Goal: Task Accomplishment & Management: Complete application form

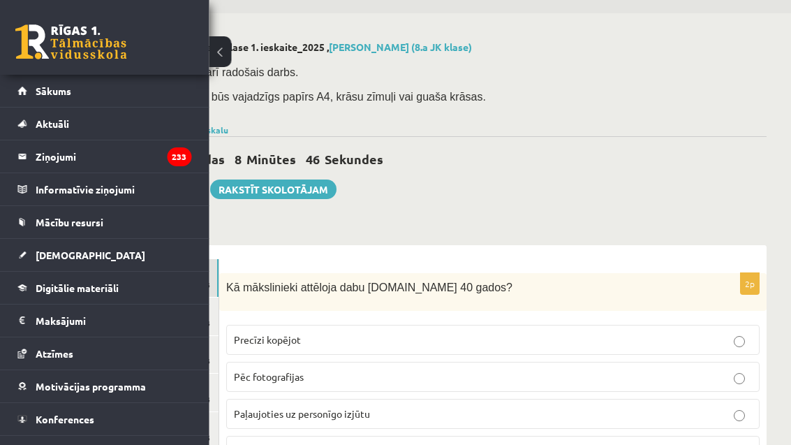
scroll to position [41, 0]
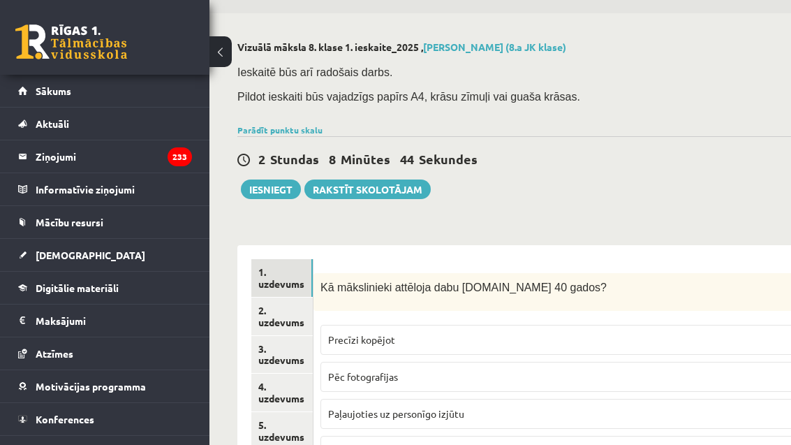
click at [303, 309] on link "2. uzdevums" at bounding box center [281, 317] width 61 height 38
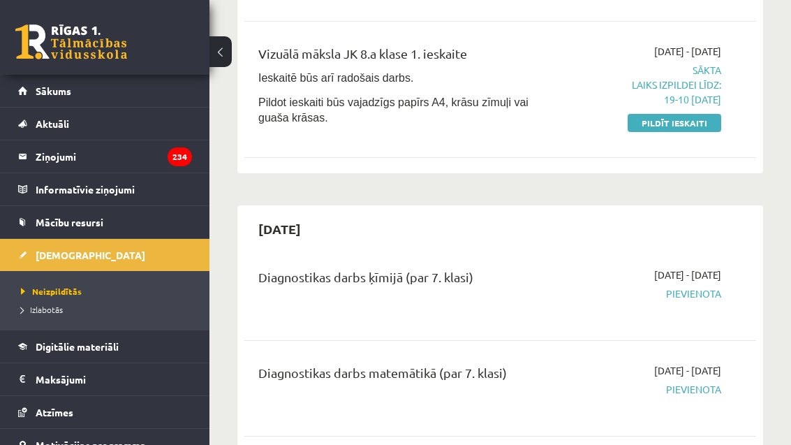
scroll to position [329, 0]
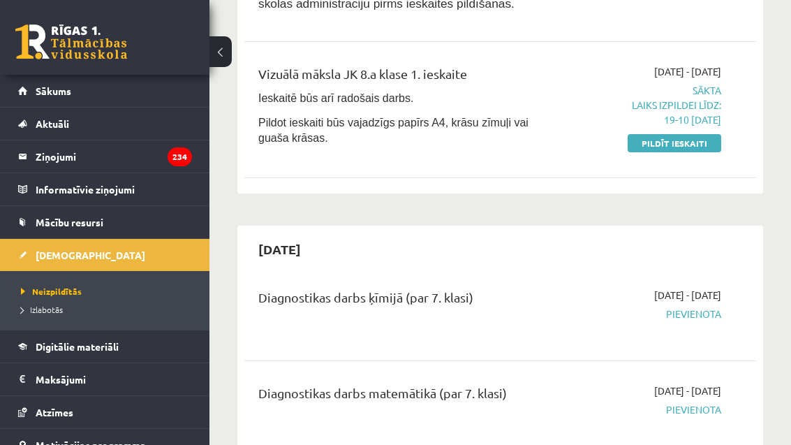
click at [694, 134] on link "Pildīt ieskaiti" at bounding box center [675, 143] width 94 height 18
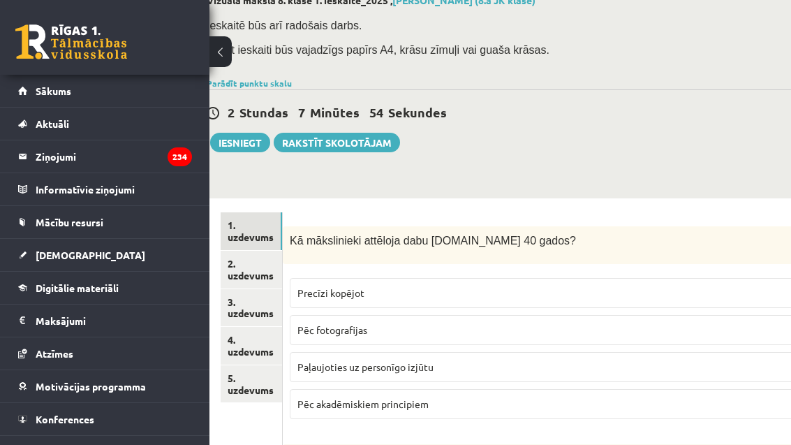
scroll to position [87, 0]
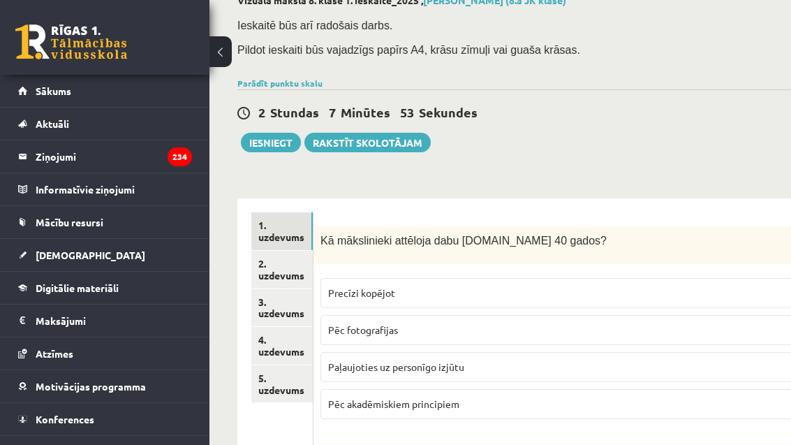
click at [294, 264] on link "2. uzdevums" at bounding box center [281, 270] width 61 height 38
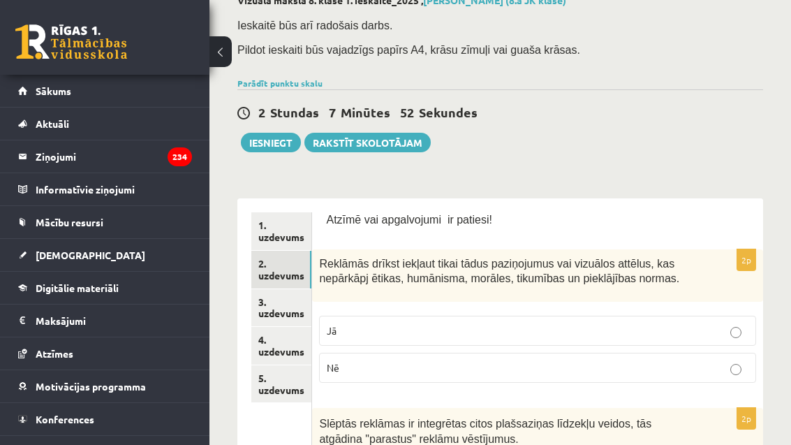
click at [288, 302] on link "3. uzdevums" at bounding box center [281, 308] width 60 height 38
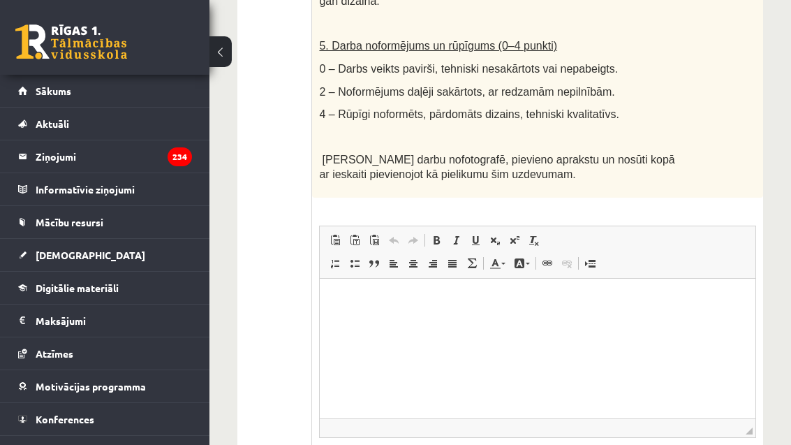
scroll to position [1106, 0]
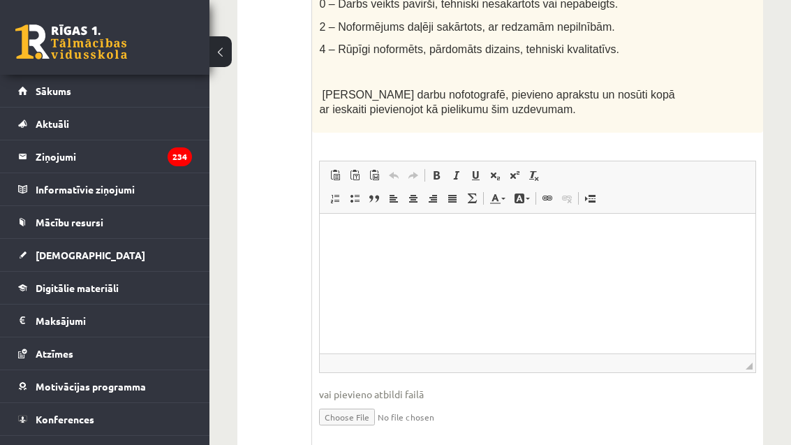
click at [365, 423] on input "file" at bounding box center [537, 416] width 437 height 29
type input "**********"
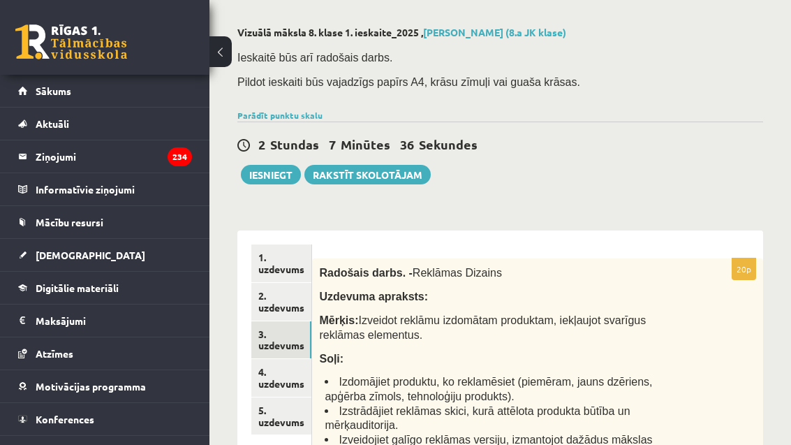
scroll to position [54, 0]
click at [287, 381] on link "4. uzdevums" at bounding box center [281, 379] width 60 height 38
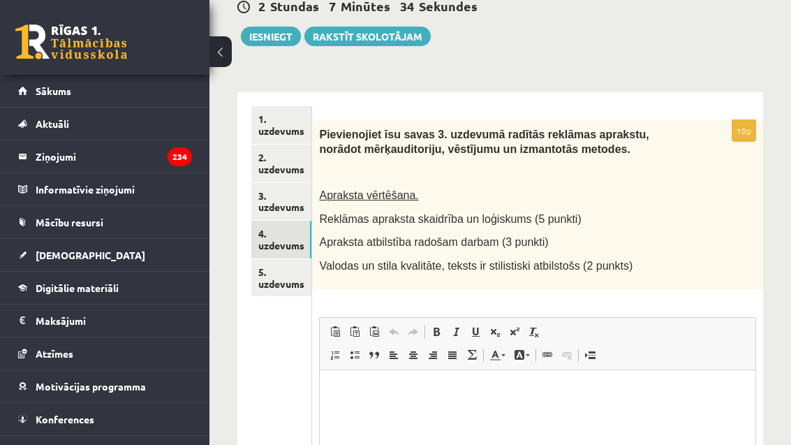
scroll to position [0, 0]
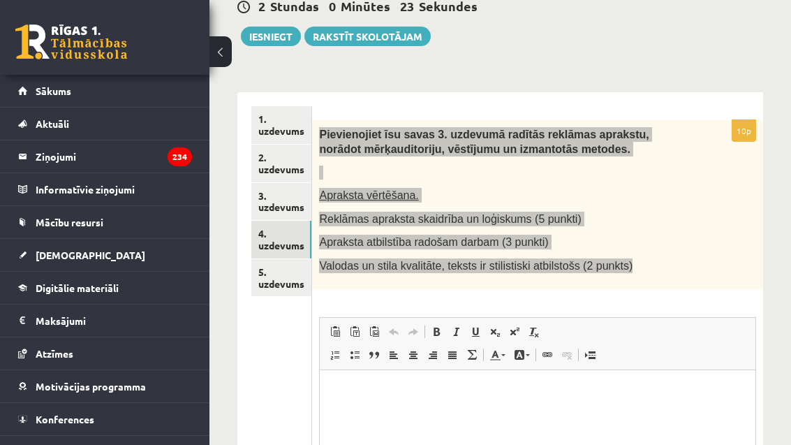
click at [592, 412] on html at bounding box center [538, 390] width 436 height 43
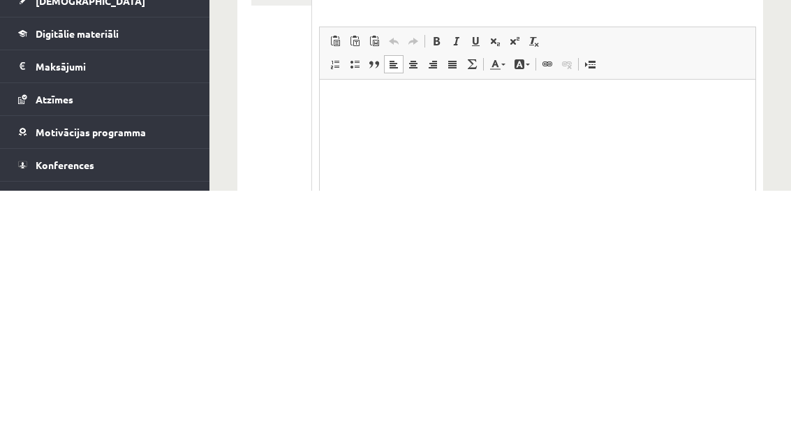
click at [350, 103] on p "Визуальный текстовый редактор, wiswyg-editor-user-answer-47433957589580" at bounding box center [538, 100] width 408 height 15
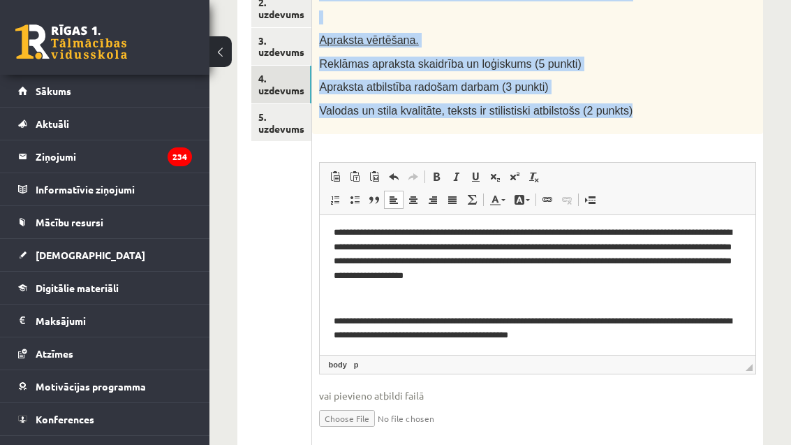
click at [293, 114] on link "5. uzdevums" at bounding box center [281, 123] width 60 height 38
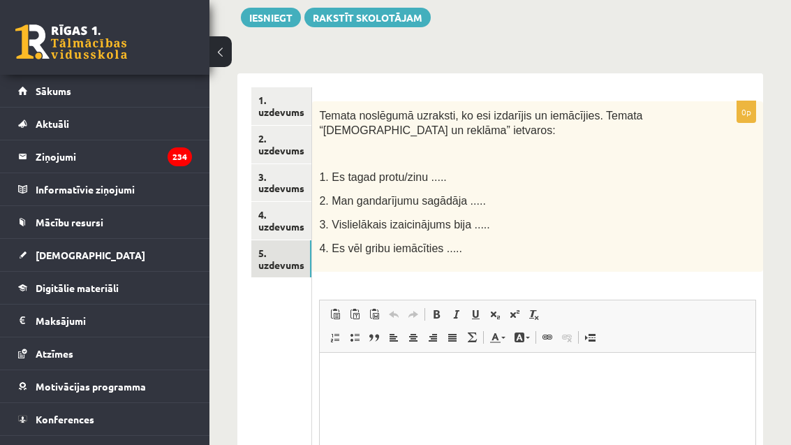
scroll to position [0, 0]
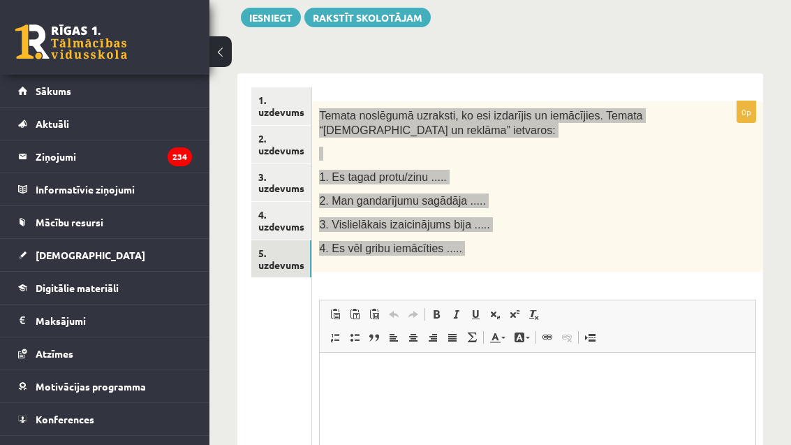
click at [376, 390] on html at bounding box center [538, 373] width 436 height 43
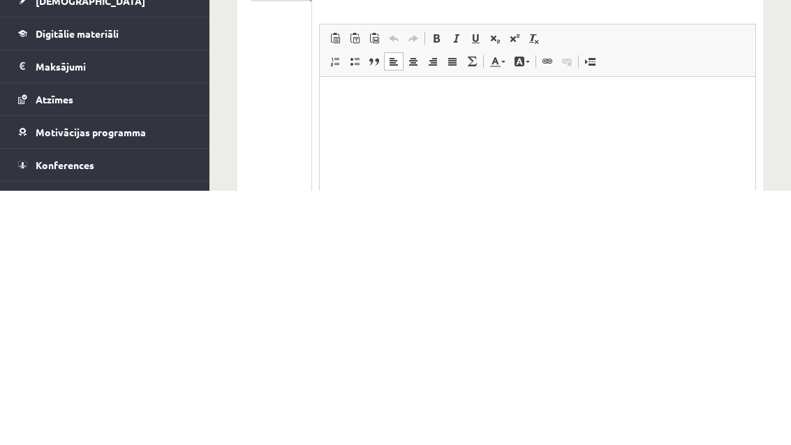
click at [338, 101] on p "Визуальный текстовый редактор, wiswyg-editor-user-answer-47433940622620" at bounding box center [538, 97] width 408 height 15
click at [332, 105] on html at bounding box center [538, 97] width 436 height 43
click at [337, 93] on p "Визуальный текстовый редактор, wiswyg-editor-user-answer-47433940622620" at bounding box center [538, 97] width 408 height 15
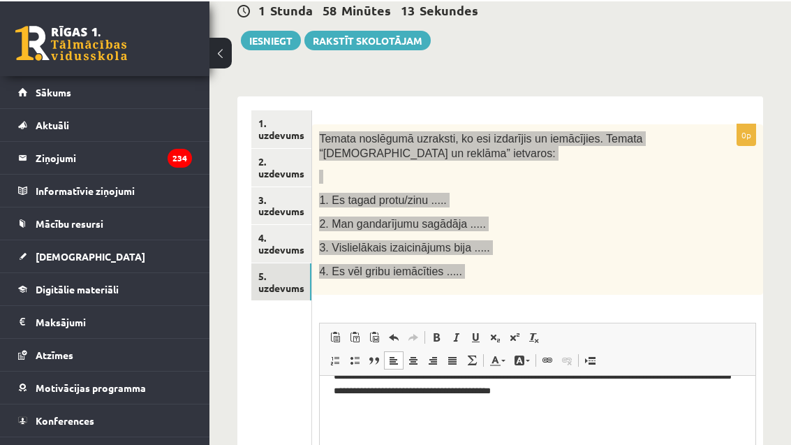
scroll to position [189, 0]
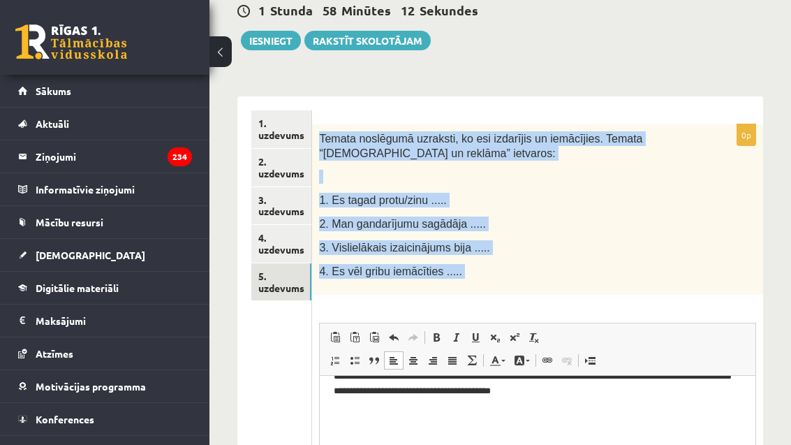
click at [276, 47] on button "Iesniegt" at bounding box center [271, 41] width 60 height 20
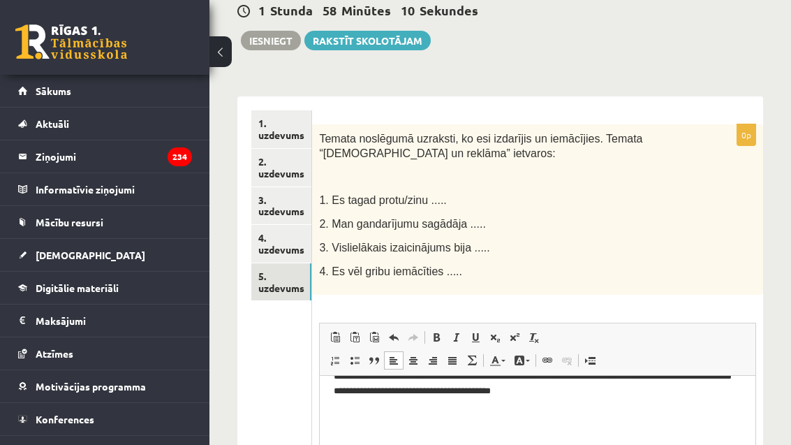
scroll to position [234, 0]
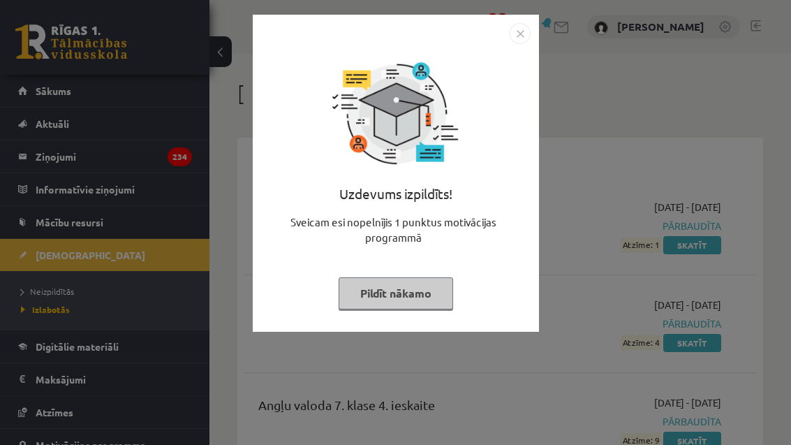
click at [436, 279] on button "Pildīt nākamo" at bounding box center [396, 293] width 115 height 32
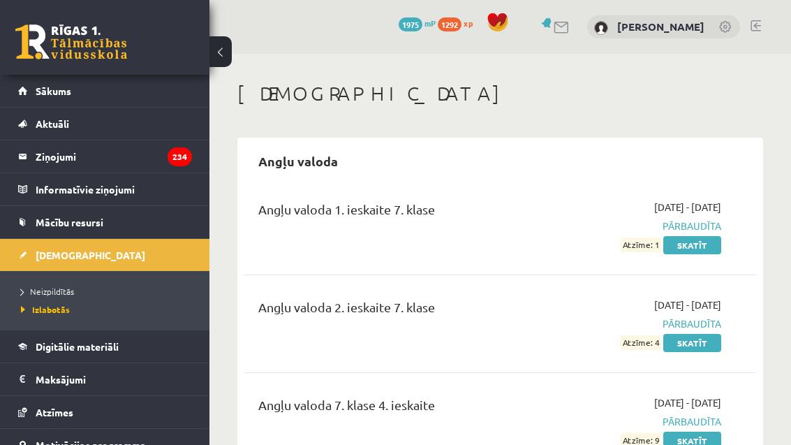
click at [130, 291] on link "Neizpildītās" at bounding box center [108, 291] width 175 height 13
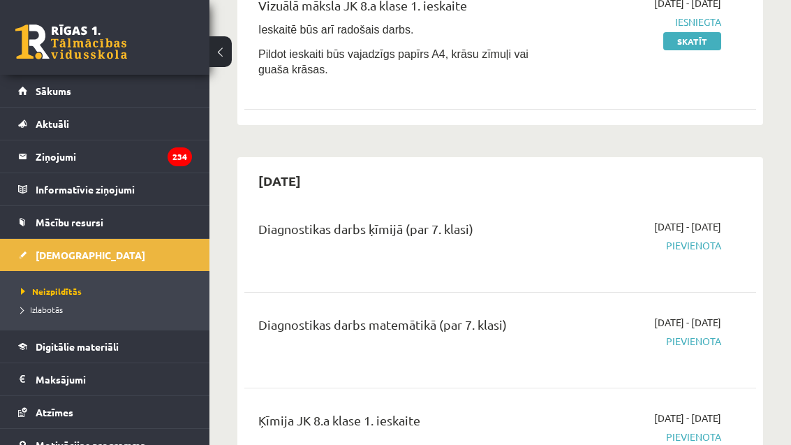
scroll to position [395, 0]
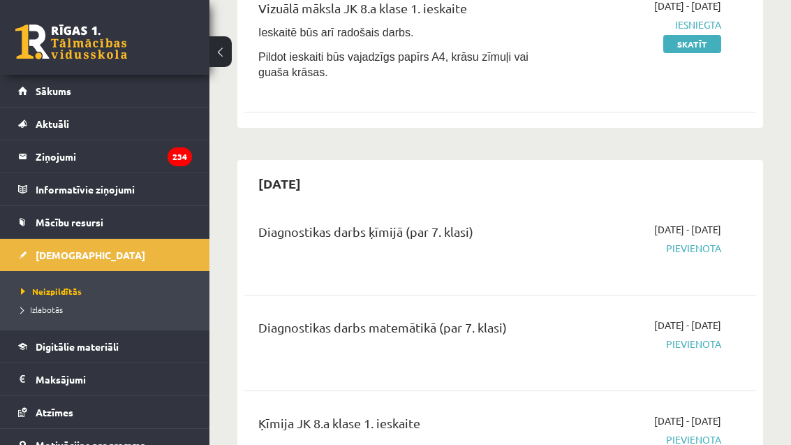
click at [89, 307] on link "Izlabotās" at bounding box center [108, 309] width 175 height 13
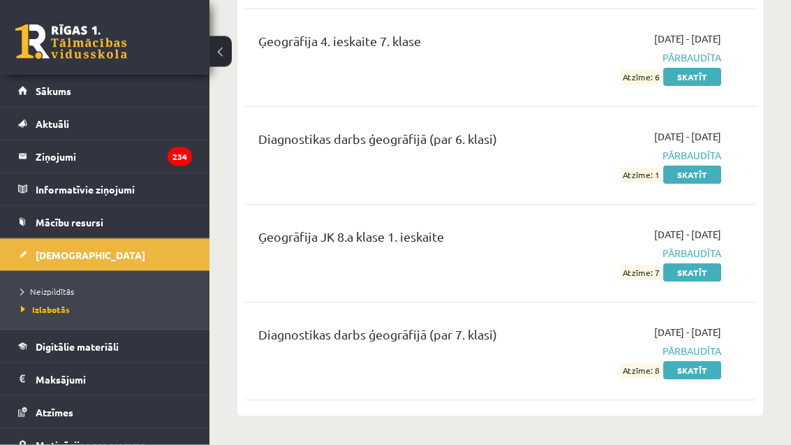
scroll to position [4494, 0]
click at [701, 166] on link "Skatīt" at bounding box center [692, 175] width 58 height 18
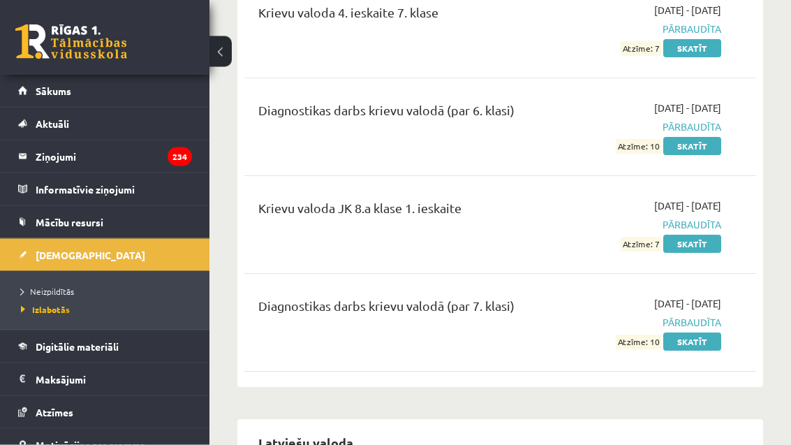
scroll to position [5480, 0]
click at [708, 235] on link "Skatīt" at bounding box center [692, 244] width 58 height 18
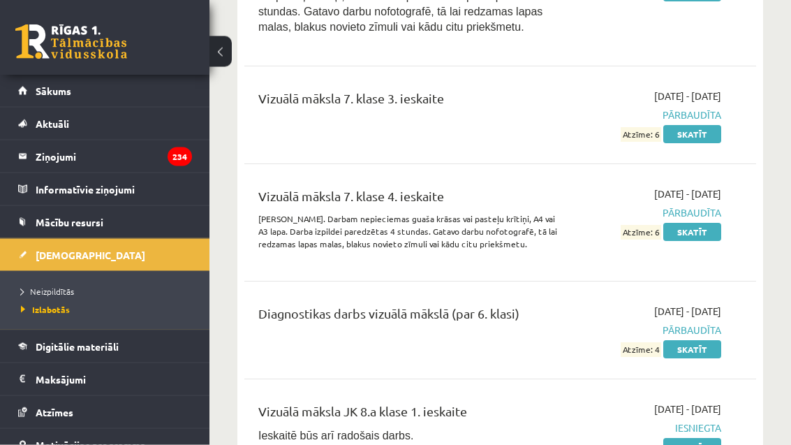
scroll to position [12363, 0]
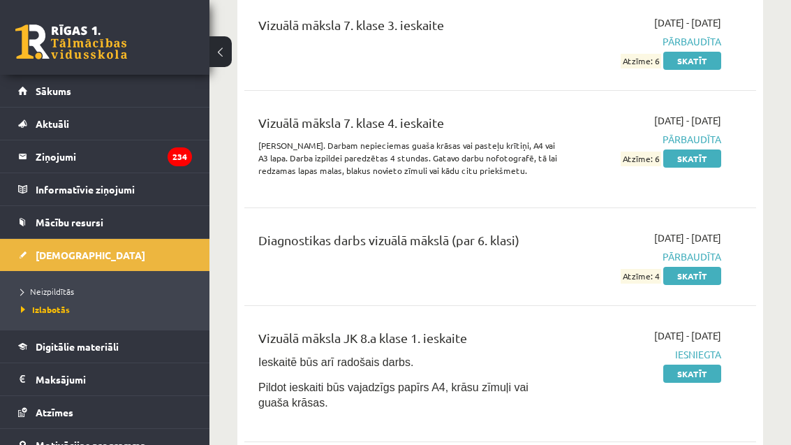
click at [106, 269] on link "[DEMOGRAPHIC_DATA]" at bounding box center [105, 255] width 174 height 32
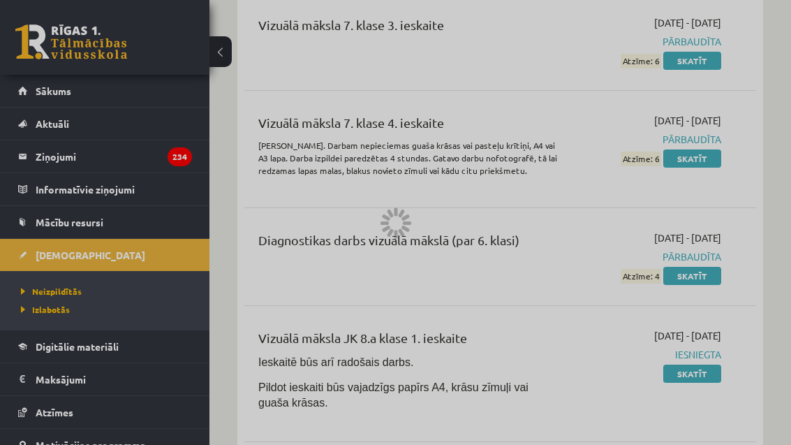
click at [123, 295] on div at bounding box center [395, 222] width 791 height 445
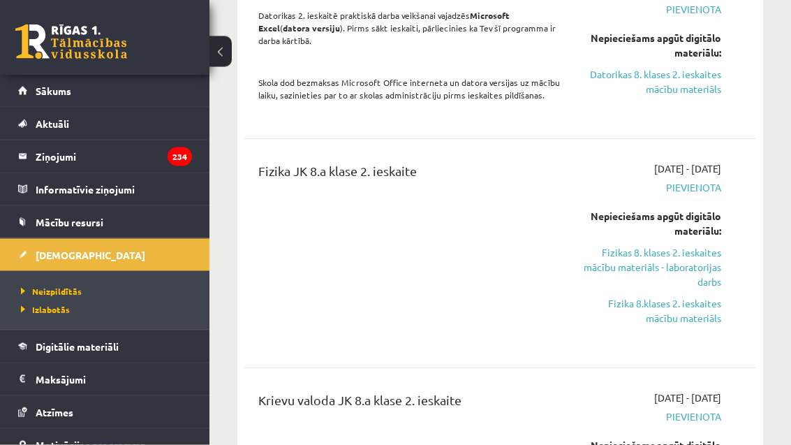
scroll to position [1819, 0]
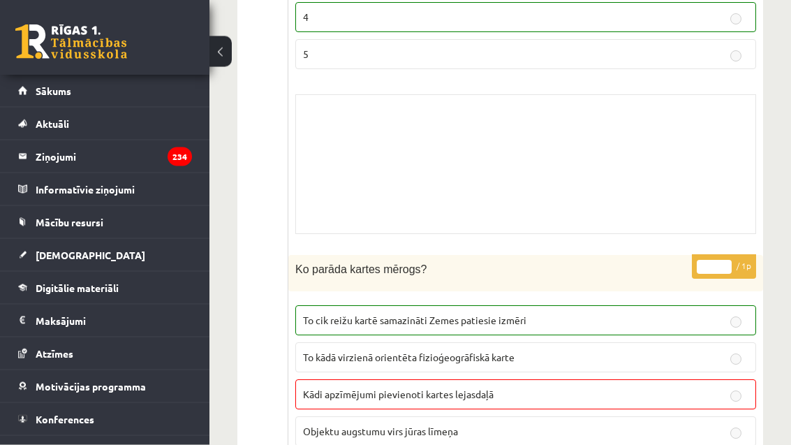
scroll to position [3847, 0]
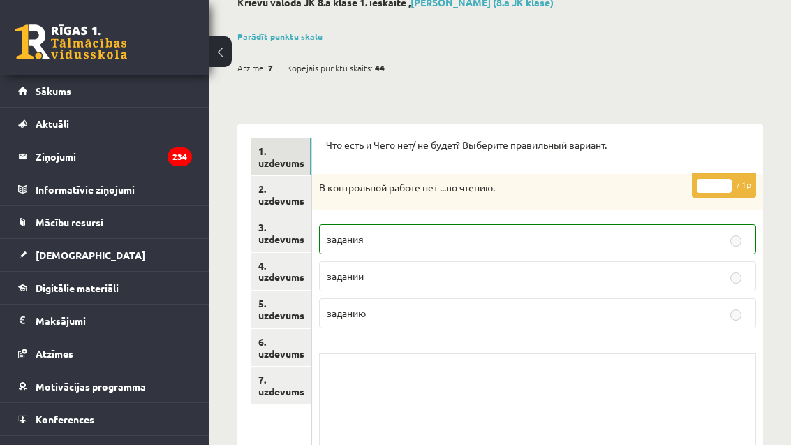
scroll to position [80, 0]
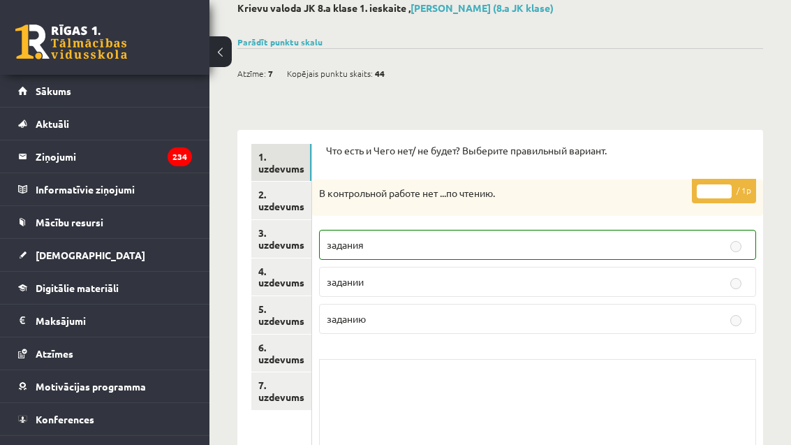
click at [288, 192] on link "2. uzdevums" at bounding box center [281, 201] width 60 height 38
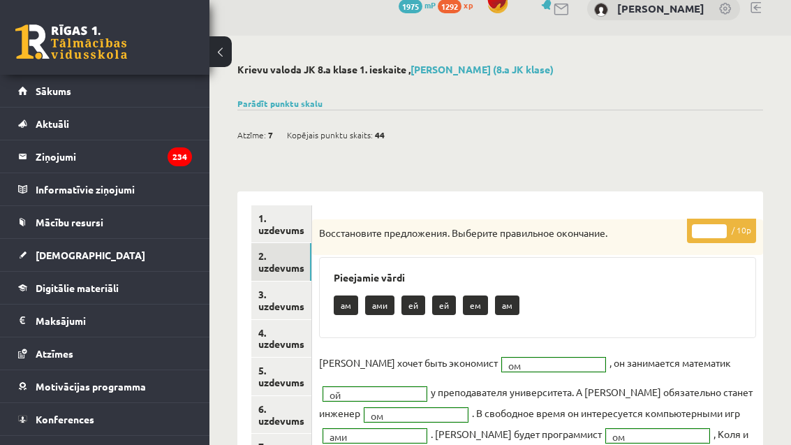
scroll to position [22, 0]
